Goal: Use online tool/utility: Utilize a website feature to perform a specific function

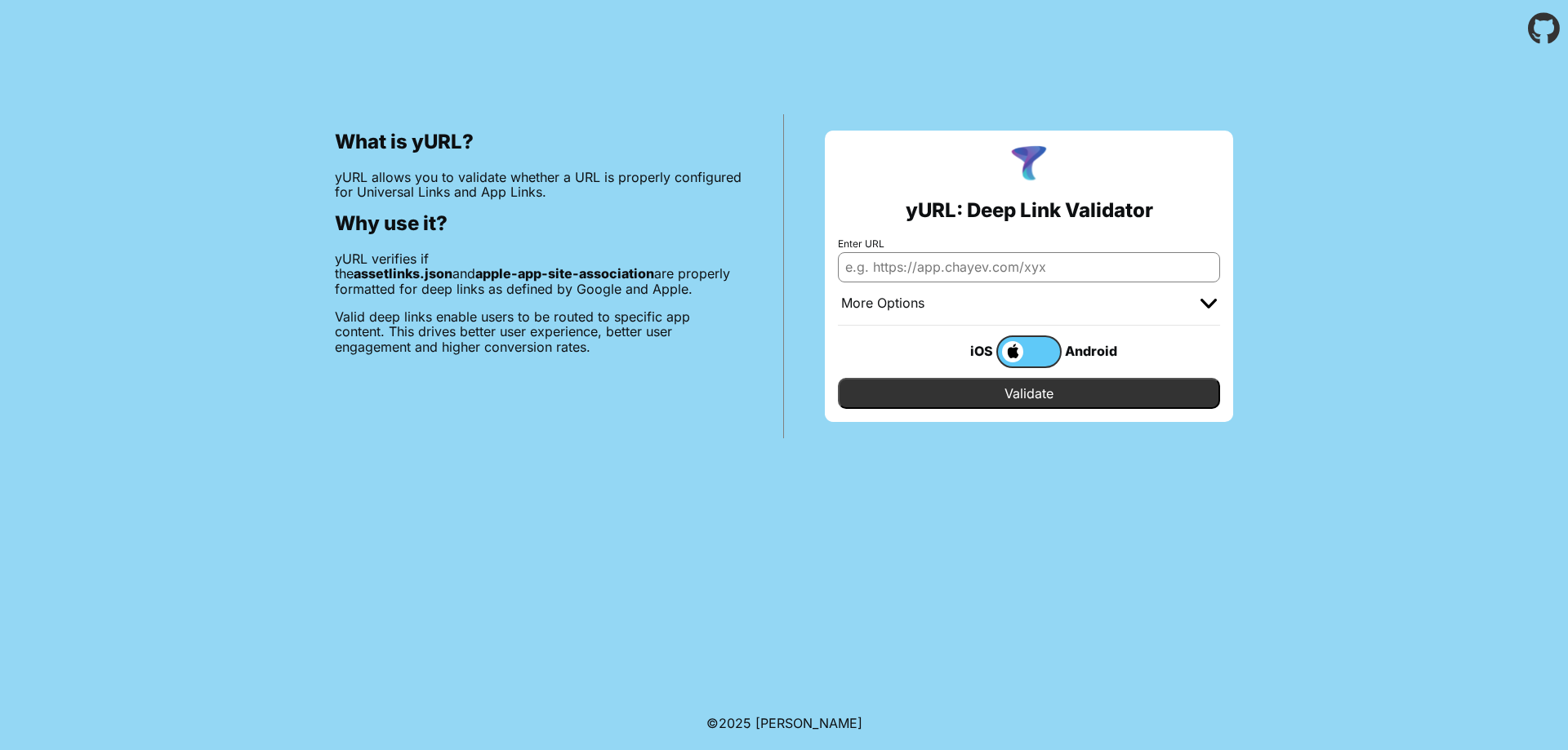
type input "[URL][DOMAIN_NAME]"
click at [1012, 391] on input "Validate" at bounding box center [1029, 393] width 382 height 31
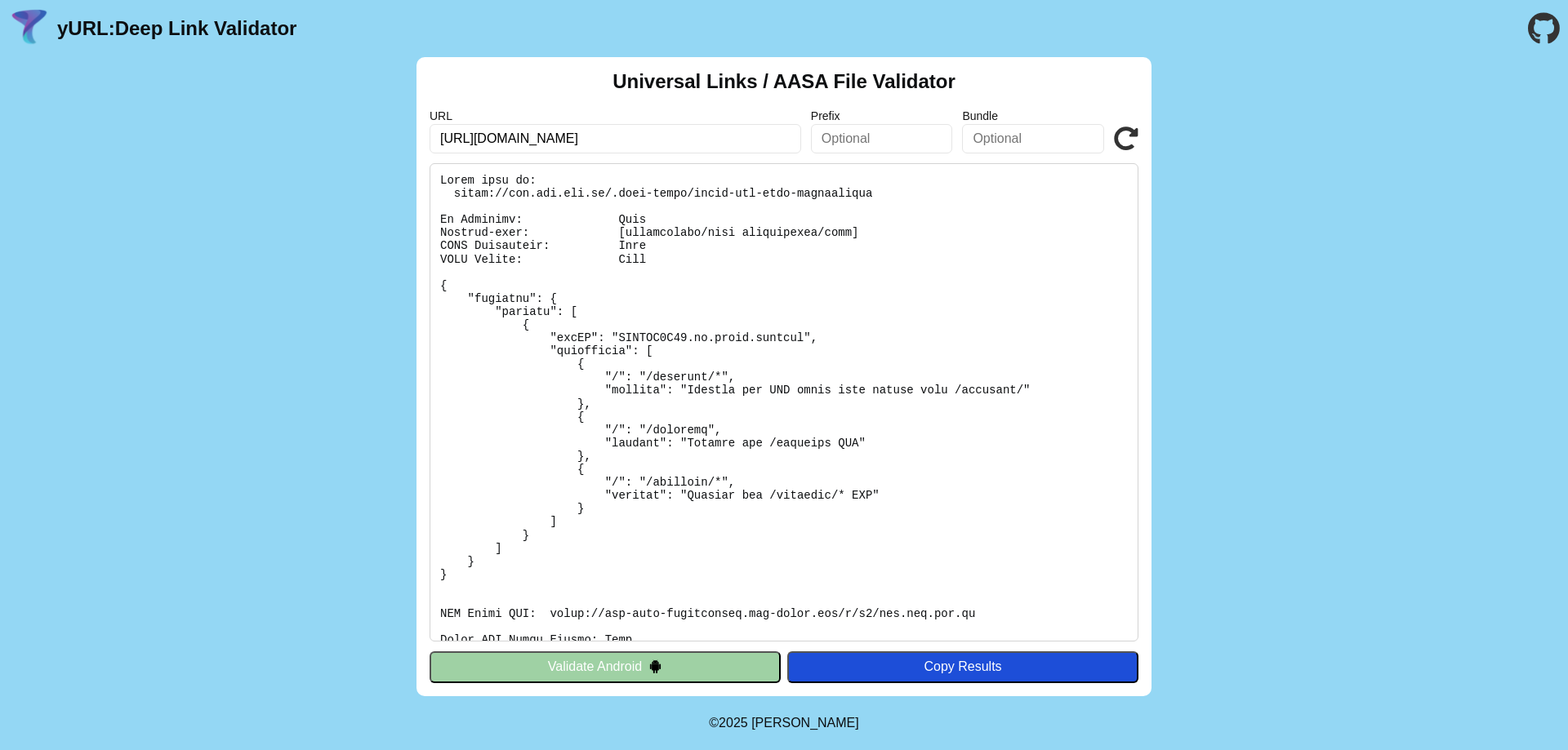
click at [634, 332] on pre at bounding box center [784, 403] width 709 height 478
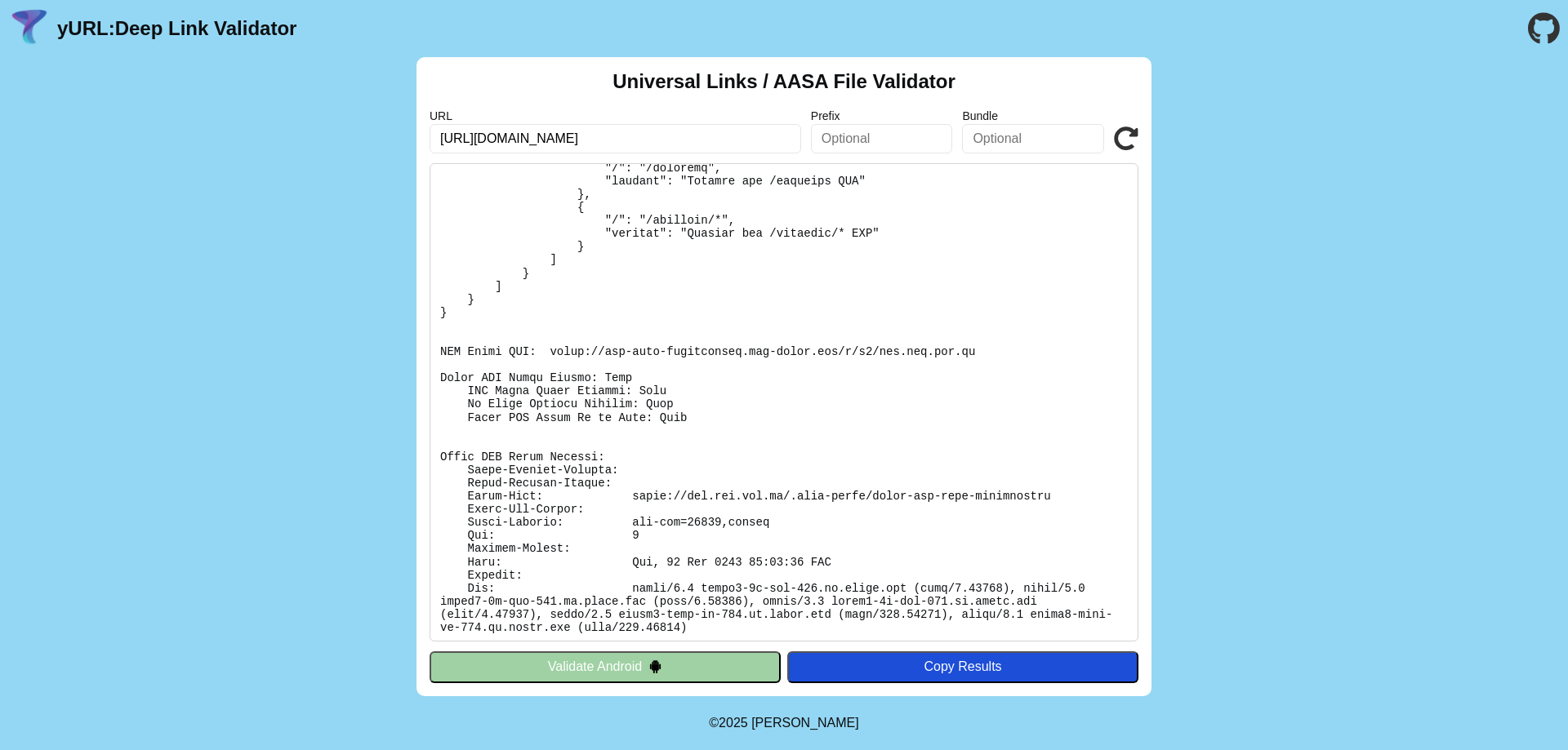
scroll to position [265, 0]
